Goal: Task Accomplishment & Management: Use online tool/utility

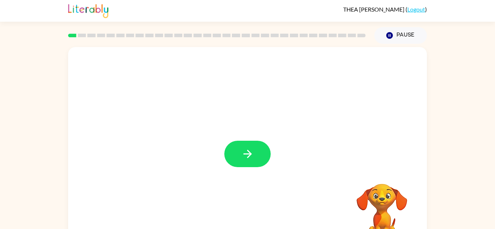
scroll to position [1, 0]
click at [259, 146] on button "button" at bounding box center [247, 154] width 46 height 26
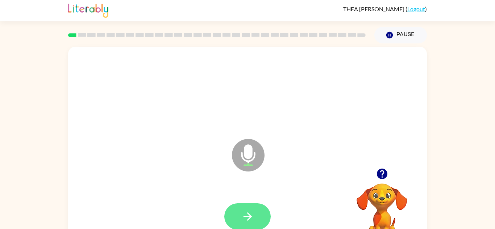
click at [248, 214] on icon "button" at bounding box center [247, 216] width 13 height 13
click at [244, 206] on button "button" at bounding box center [247, 217] width 46 height 26
click at [243, 214] on icon "button" at bounding box center [247, 216] width 13 height 13
click at [245, 216] on icon "button" at bounding box center [247, 216] width 13 height 13
click at [252, 216] on icon "button" at bounding box center [247, 216] width 13 height 13
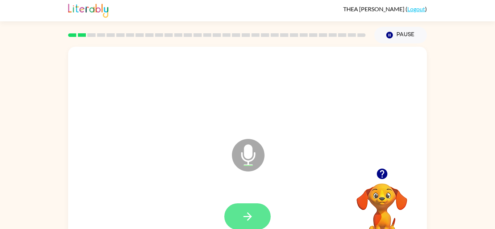
click at [248, 212] on icon "button" at bounding box center [247, 216] width 13 height 13
click at [254, 220] on button "button" at bounding box center [247, 217] width 46 height 26
click at [251, 220] on icon "button" at bounding box center [247, 216] width 13 height 13
click at [266, 188] on icon "Microphone The Microphone is here when it is your turn to talk" at bounding box center [284, 164] width 109 height 54
click at [267, 218] on button "button" at bounding box center [247, 217] width 46 height 26
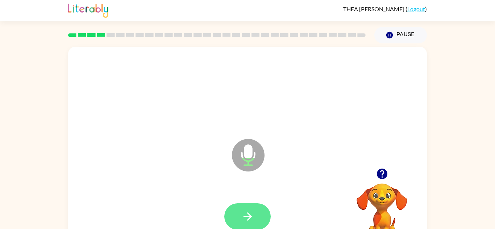
click at [245, 212] on icon "button" at bounding box center [247, 216] width 13 height 13
click at [249, 218] on icon "button" at bounding box center [247, 217] width 8 height 8
click at [259, 217] on button "button" at bounding box center [247, 217] width 46 height 26
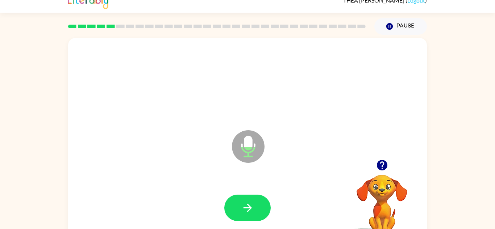
scroll to position [17, 0]
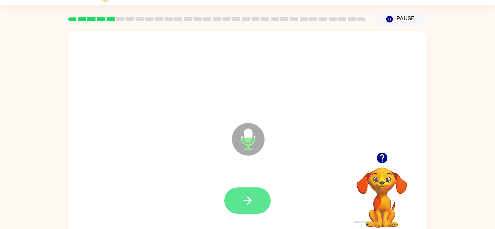
click at [251, 188] on button "button" at bounding box center [247, 201] width 46 height 26
click at [247, 202] on icon "button" at bounding box center [247, 201] width 13 height 13
click at [250, 197] on icon "button" at bounding box center [247, 201] width 13 height 13
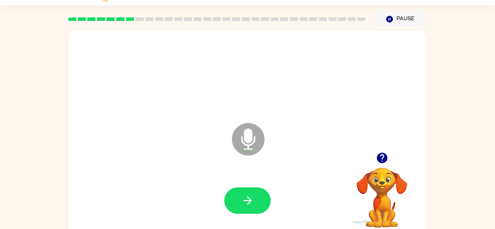
scroll to position [0, 0]
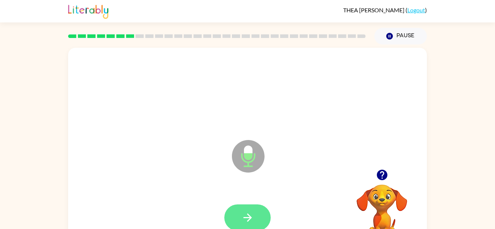
click at [251, 220] on icon "button" at bounding box center [247, 218] width 13 height 13
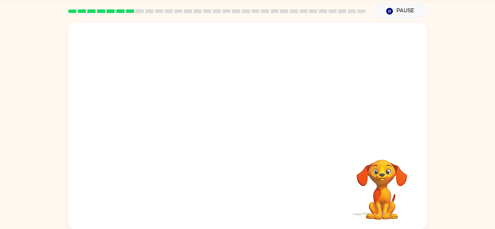
scroll to position [25, 0]
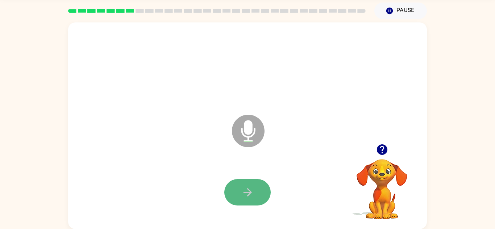
click at [262, 193] on button "button" at bounding box center [247, 192] width 46 height 26
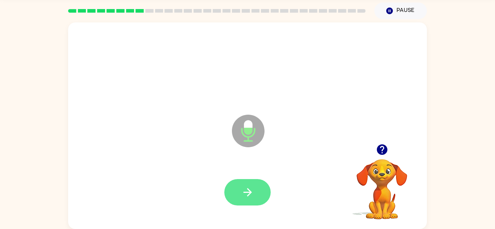
click at [247, 202] on button "button" at bounding box center [247, 192] width 46 height 26
click at [261, 193] on button "button" at bounding box center [247, 192] width 46 height 26
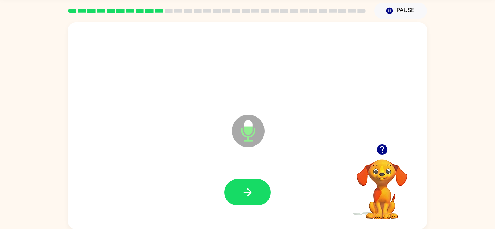
click at [260, 215] on div at bounding box center [247, 192] width 344 height 59
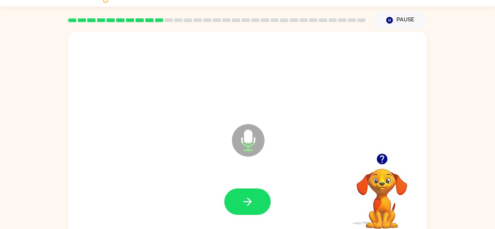
scroll to position [13, 0]
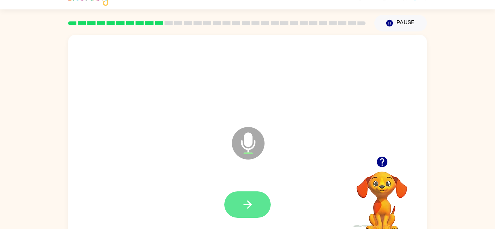
click at [245, 211] on icon "button" at bounding box center [247, 204] width 13 height 13
click at [248, 209] on icon "button" at bounding box center [247, 204] width 13 height 13
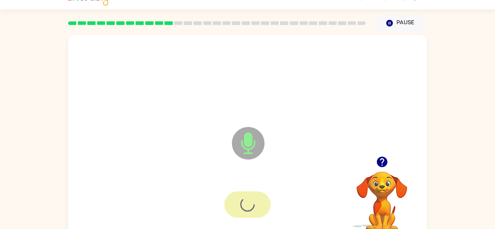
click at [262, 207] on div at bounding box center [247, 205] width 46 height 26
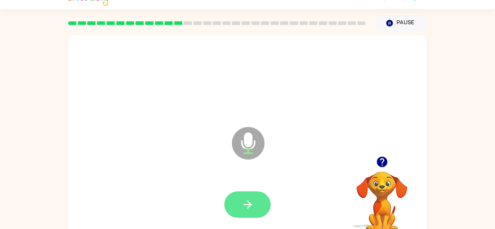
click at [247, 209] on icon "button" at bounding box center [247, 204] width 13 height 13
click at [260, 205] on button "button" at bounding box center [247, 205] width 46 height 26
click at [247, 207] on icon "button" at bounding box center [247, 204] width 13 height 13
click at [239, 193] on button "button" at bounding box center [247, 205] width 46 height 26
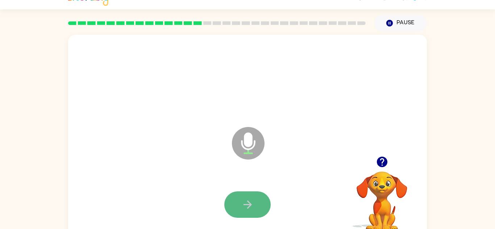
click at [248, 202] on icon "button" at bounding box center [247, 205] width 8 height 8
click at [246, 198] on icon "button" at bounding box center [247, 204] width 13 height 13
click at [252, 210] on icon "button" at bounding box center [247, 204] width 13 height 13
click at [252, 198] on icon "button" at bounding box center [247, 204] width 13 height 13
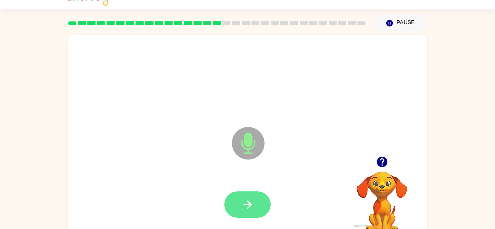
click at [243, 208] on icon "button" at bounding box center [247, 204] width 13 height 13
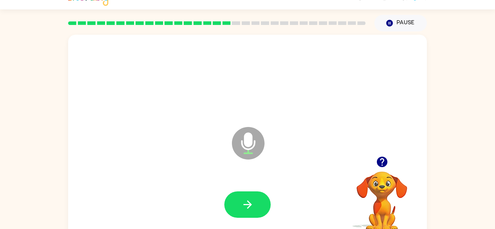
click at [277, 215] on div at bounding box center [247, 204] width 344 height 59
click at [252, 213] on button "button" at bounding box center [247, 205] width 46 height 26
click at [260, 201] on button "button" at bounding box center [247, 205] width 46 height 26
click at [252, 213] on button "button" at bounding box center [247, 205] width 46 height 26
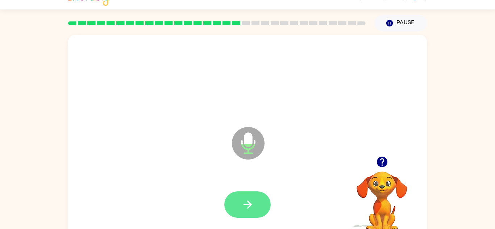
click at [250, 204] on icon "button" at bounding box center [247, 205] width 8 height 8
click at [270, 202] on button "button" at bounding box center [247, 205] width 46 height 26
click at [242, 201] on icon "button" at bounding box center [247, 204] width 13 height 13
click at [254, 209] on icon "button" at bounding box center [247, 204] width 13 height 13
click at [252, 201] on icon "button" at bounding box center [247, 204] width 13 height 13
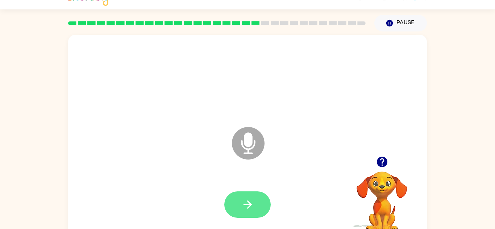
click at [260, 209] on button "button" at bounding box center [247, 205] width 46 height 26
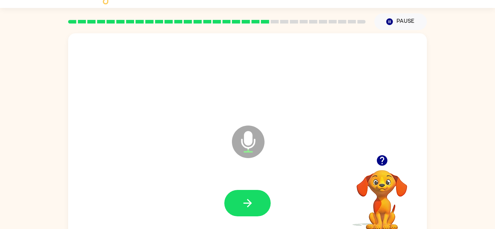
scroll to position [15, 0]
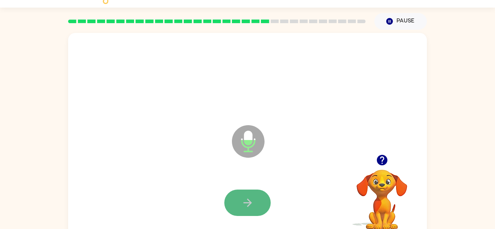
click at [265, 209] on button "button" at bounding box center [247, 203] width 46 height 26
click at [247, 200] on icon "button" at bounding box center [247, 203] width 13 height 13
click at [253, 205] on icon "button" at bounding box center [247, 203] width 13 height 13
click at [255, 202] on button "button" at bounding box center [247, 203] width 46 height 26
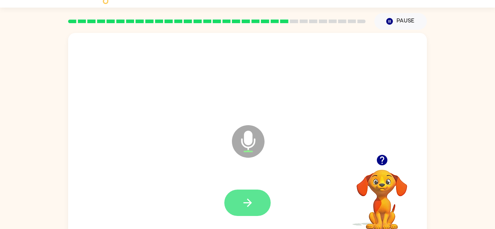
click at [270, 204] on button "button" at bounding box center [247, 203] width 46 height 26
click at [248, 170] on icon "Microphone The Microphone is here when it is your turn to talk" at bounding box center [284, 151] width 109 height 54
click at [249, 143] on icon "Microphone The Microphone is here when it is your turn to talk" at bounding box center [284, 151] width 109 height 54
click at [253, 209] on button "button" at bounding box center [247, 203] width 46 height 26
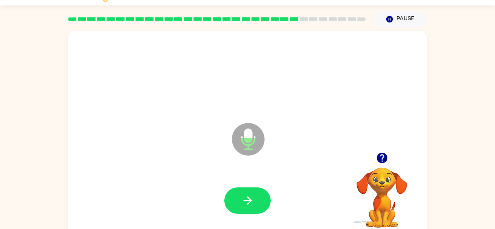
scroll to position [18, 0]
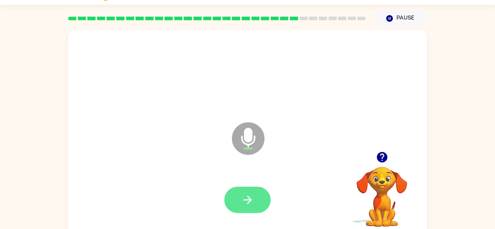
click at [258, 188] on button "button" at bounding box center [247, 200] width 46 height 26
click at [244, 207] on button "button" at bounding box center [247, 200] width 46 height 26
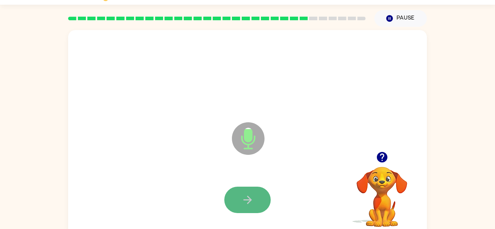
click at [239, 192] on button "button" at bounding box center [247, 200] width 46 height 26
click at [246, 204] on icon "button" at bounding box center [247, 200] width 13 height 13
click at [254, 197] on button "button" at bounding box center [247, 200] width 46 height 26
click at [246, 201] on icon "button" at bounding box center [247, 200] width 13 height 13
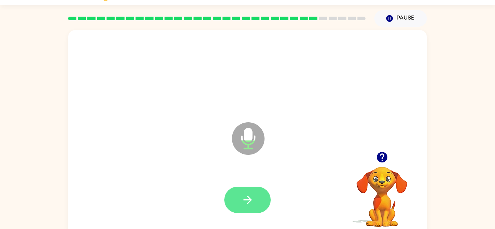
click at [239, 200] on button "button" at bounding box center [247, 200] width 46 height 26
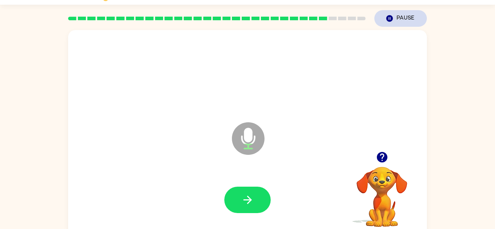
click at [394, 20] on button "Pause Pause" at bounding box center [400, 18] width 53 height 17
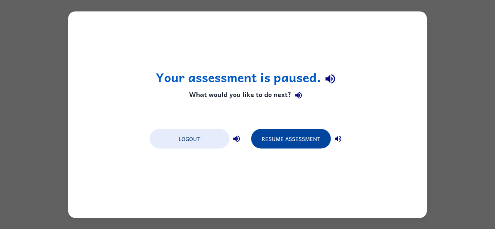
click at [315, 144] on button "Resume Assessment" at bounding box center [291, 139] width 80 height 20
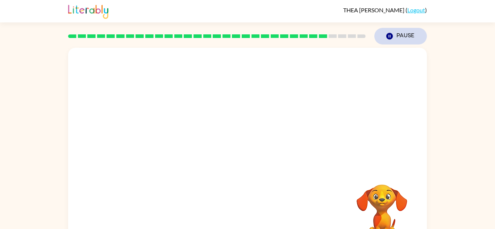
click at [388, 34] on icon "button" at bounding box center [389, 36] width 7 height 7
